Goal: Task Accomplishment & Management: Use online tool/utility

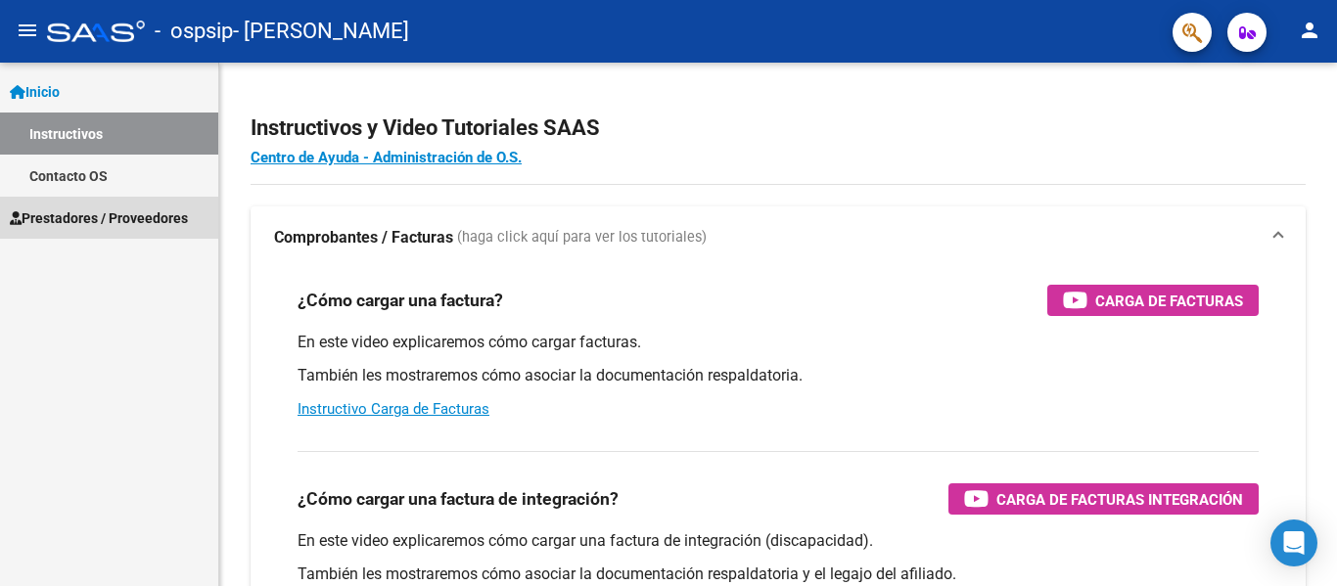
click at [141, 199] on link "Prestadores / Proveedores" at bounding box center [109, 218] width 218 height 42
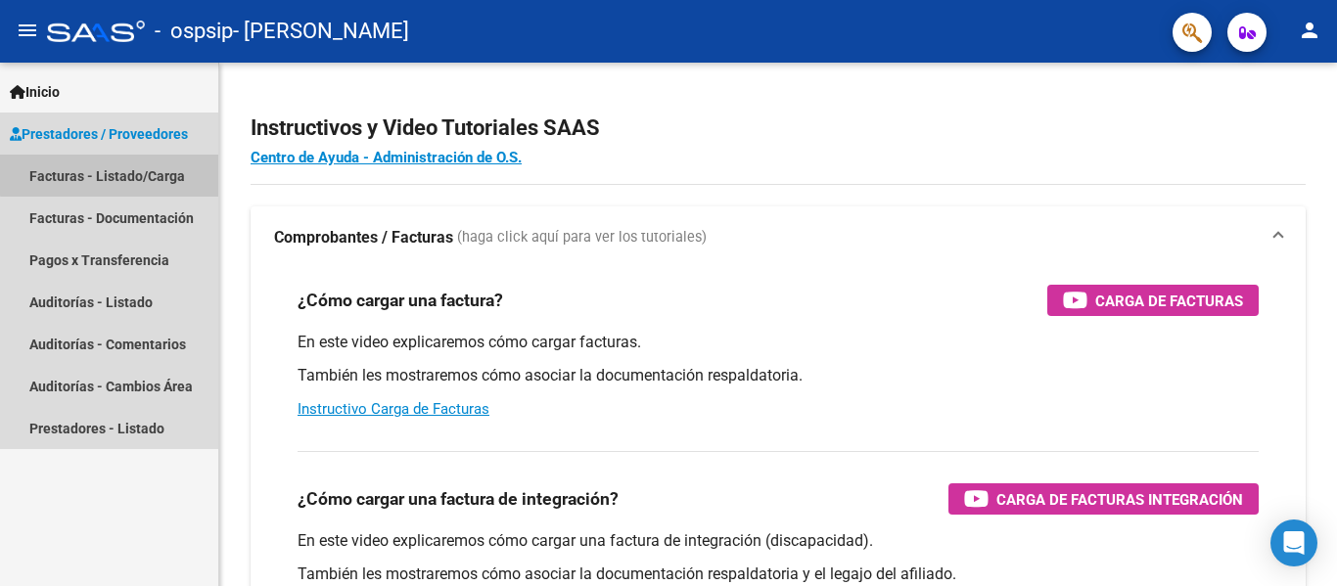
click at [117, 174] on link "Facturas - Listado/Carga" at bounding box center [109, 176] width 218 height 42
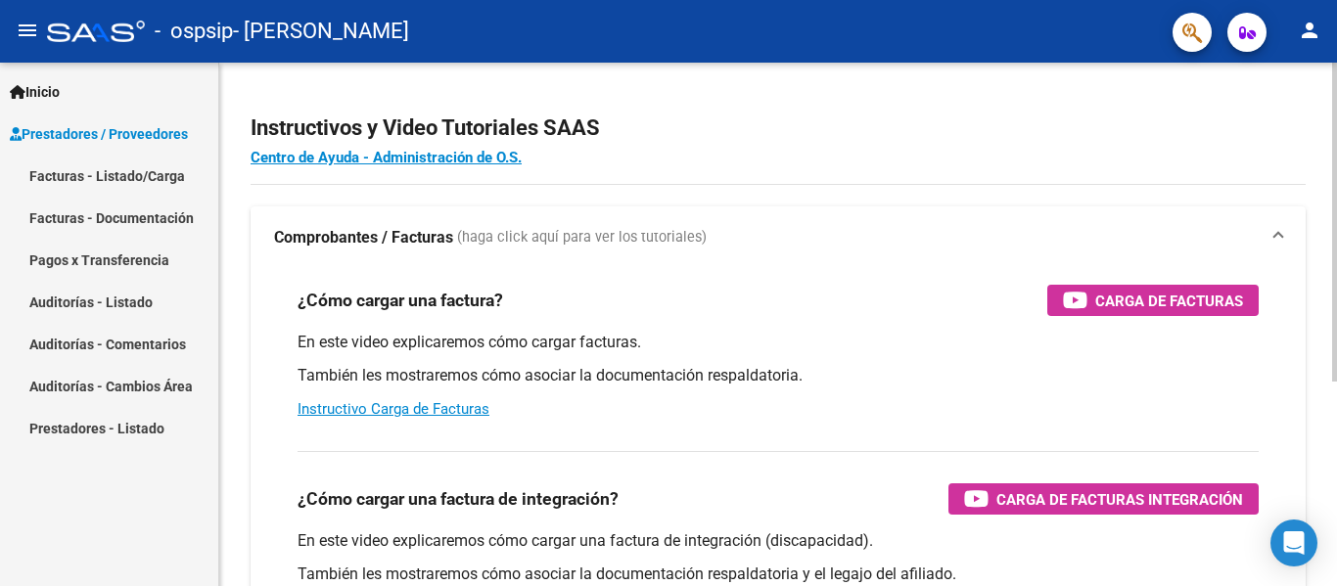
click at [1321, 572] on div at bounding box center [1334, 325] width 5 height 524
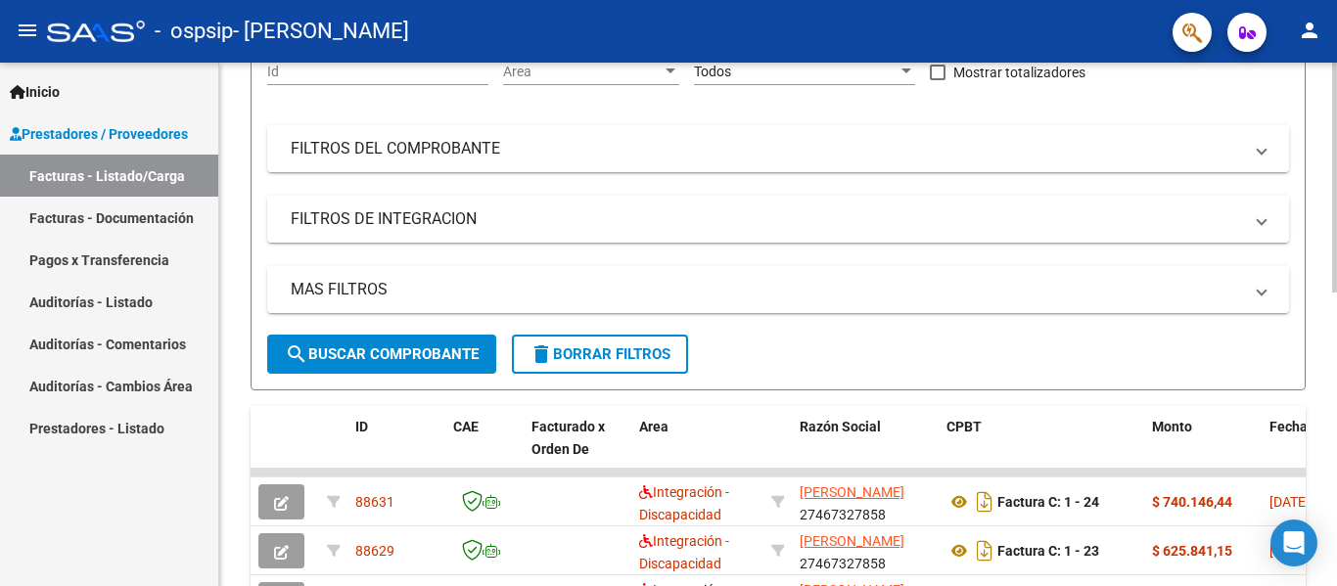
scroll to position [668, 0]
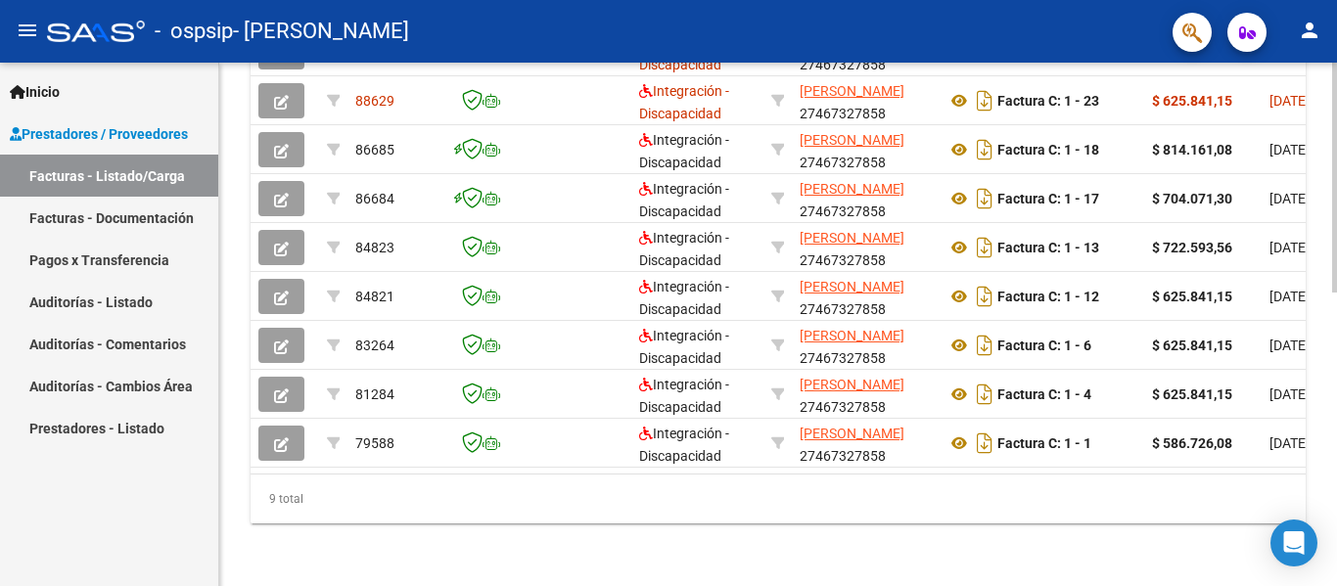
click at [1321, 573] on div at bounding box center [1334, 325] width 5 height 524
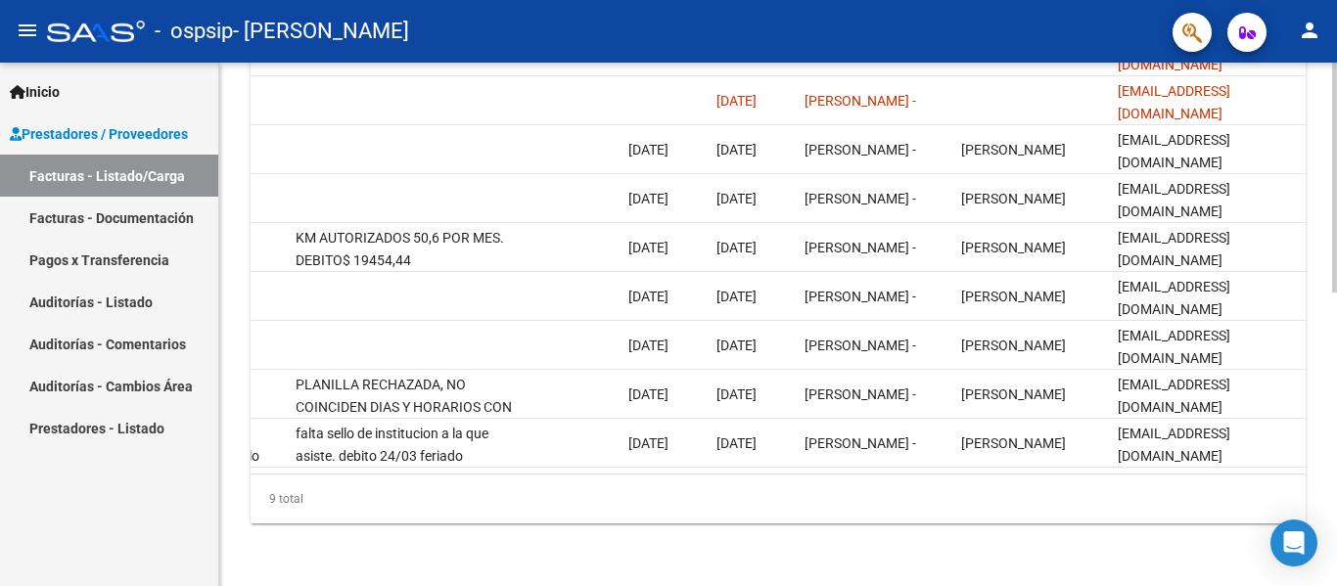
scroll to position [145, 0]
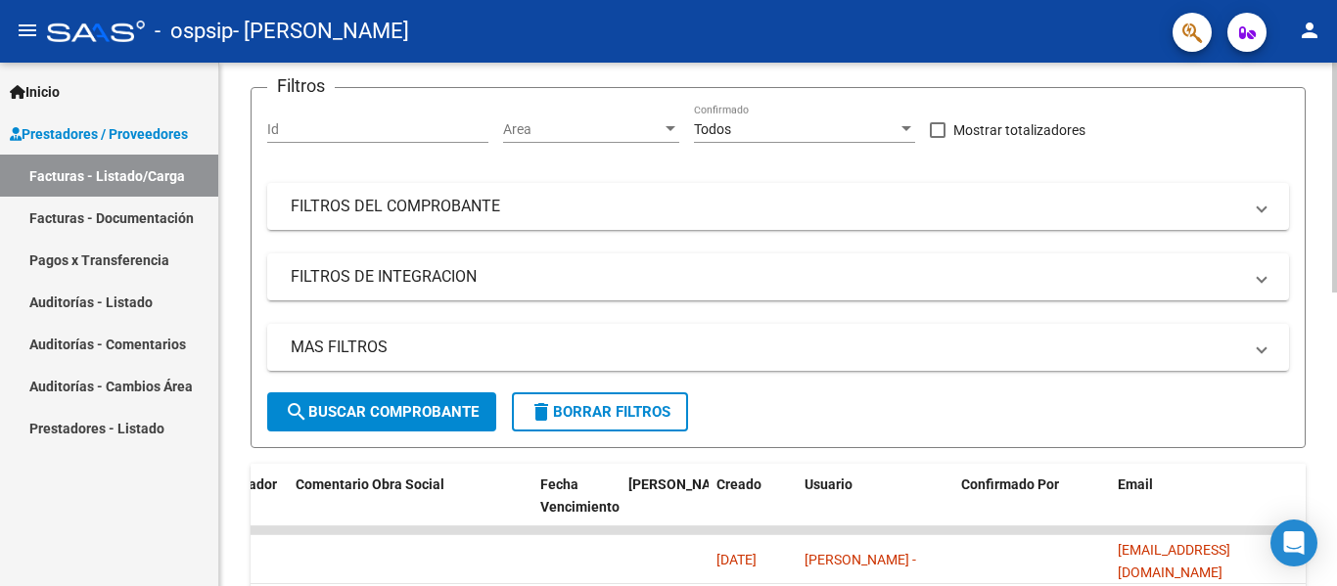
click at [1321, 88] on div at bounding box center [1334, 325] width 5 height 524
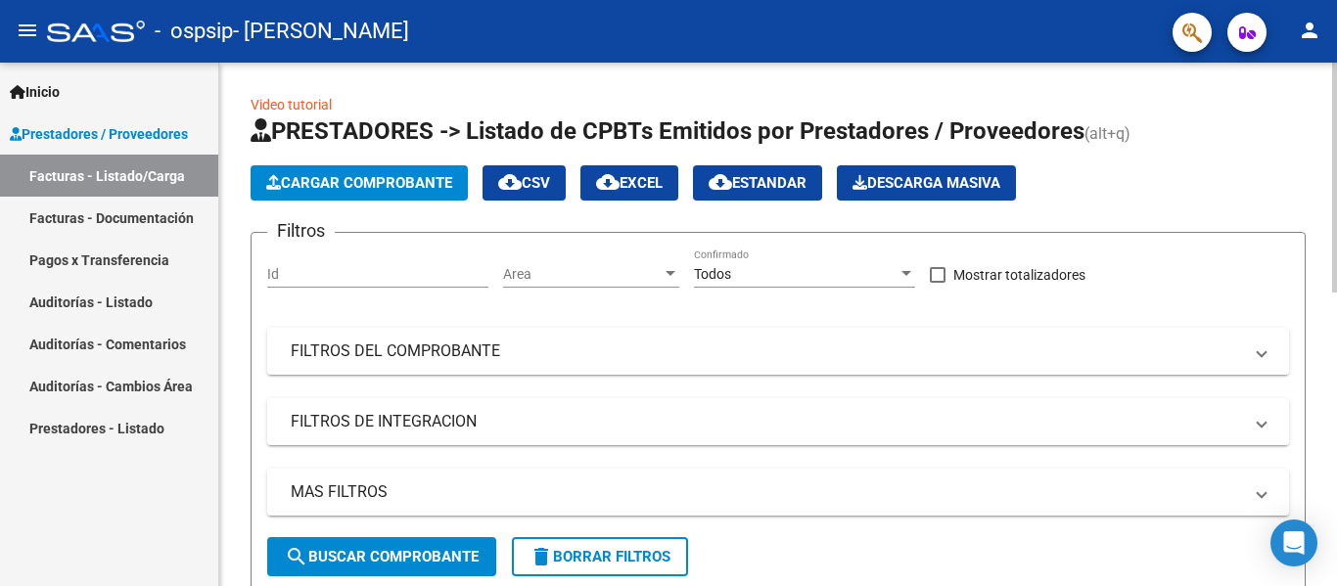
click at [1321, 88] on div at bounding box center [1334, 325] width 5 height 524
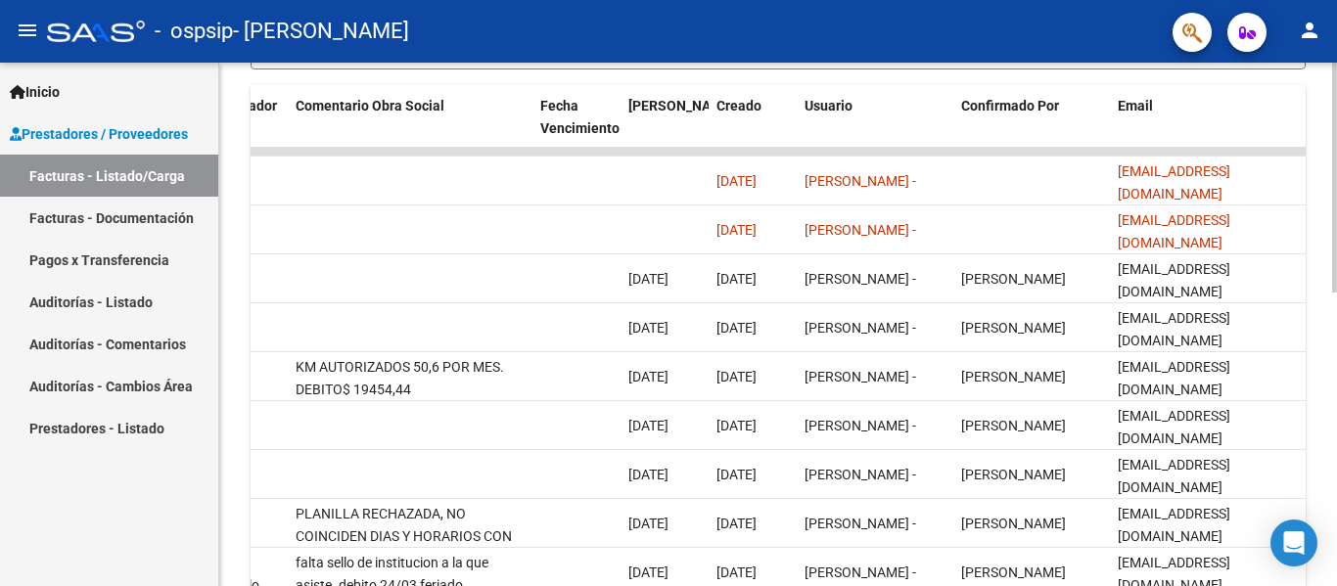
click at [1321, 573] on div at bounding box center [1334, 325] width 5 height 524
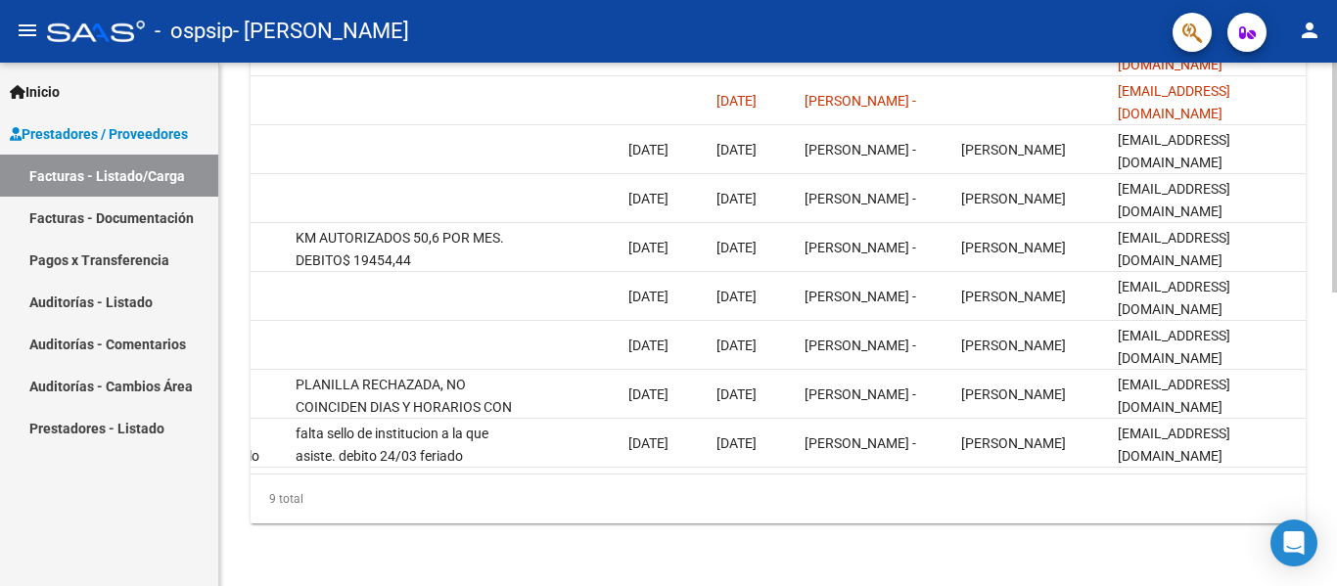
click at [1321, 573] on div at bounding box center [1334, 325] width 5 height 524
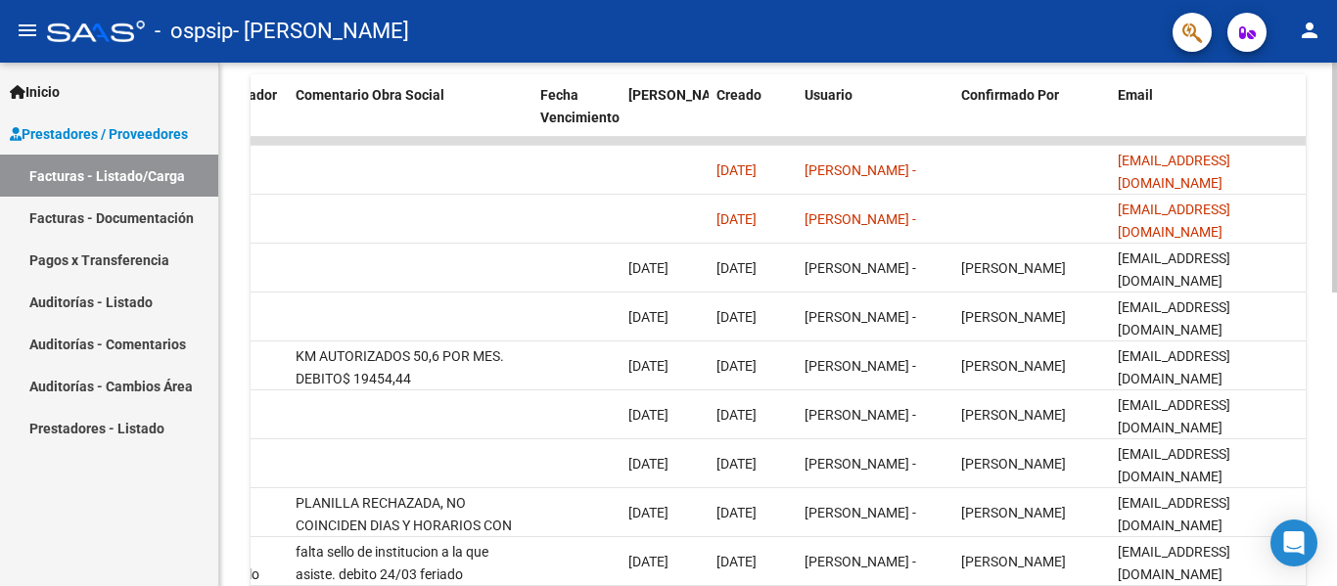
click at [1321, 321] on div "Video tutorial PRESTADORES -> Listado de CPBTs Emitidos por Prestadores / Prove…" at bounding box center [780, 116] width 1123 height 1176
